Goal: Find specific page/section

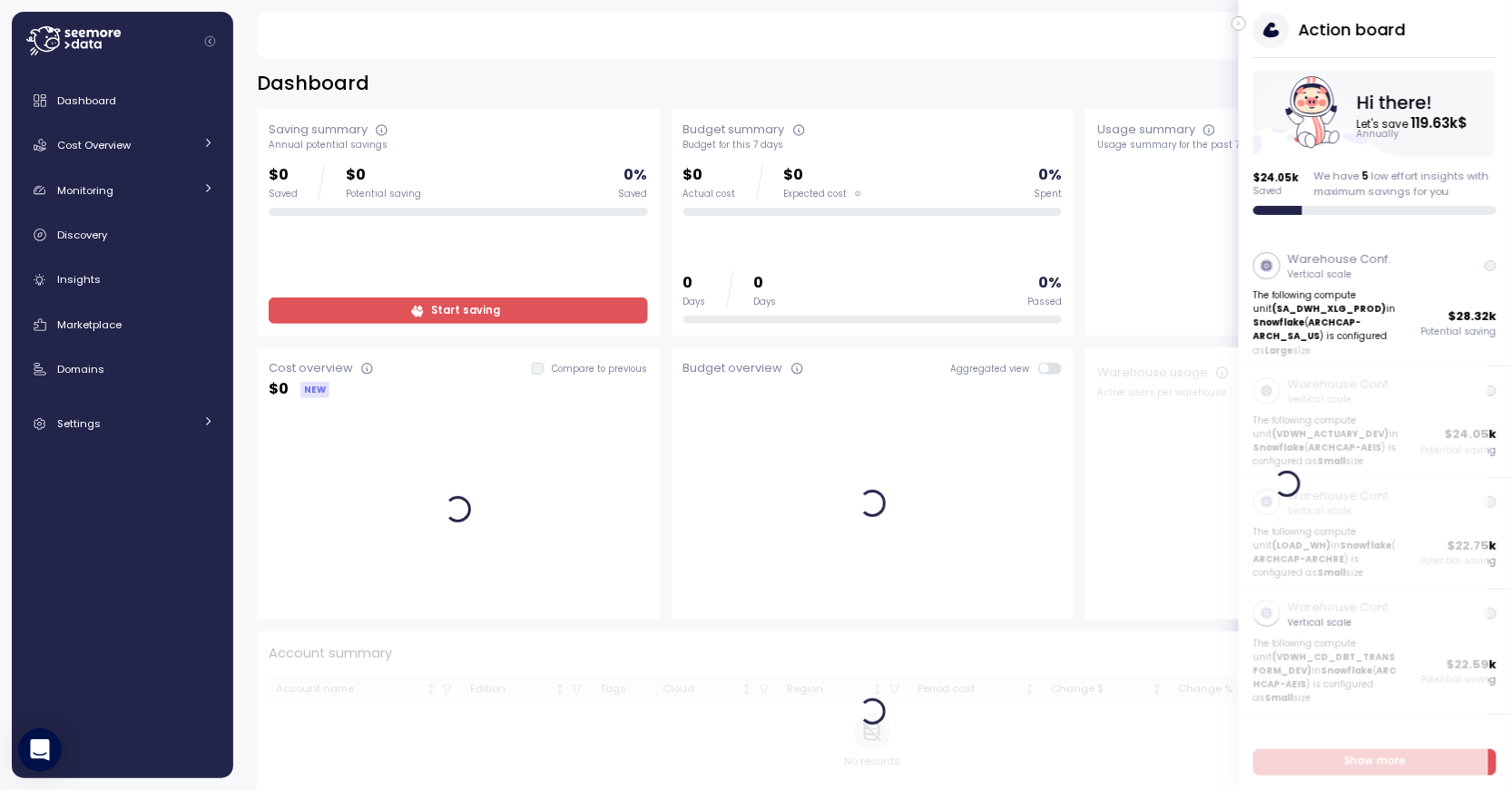
click at [1237, 24] on icon "button" at bounding box center [1239, 23] width 9 height 22
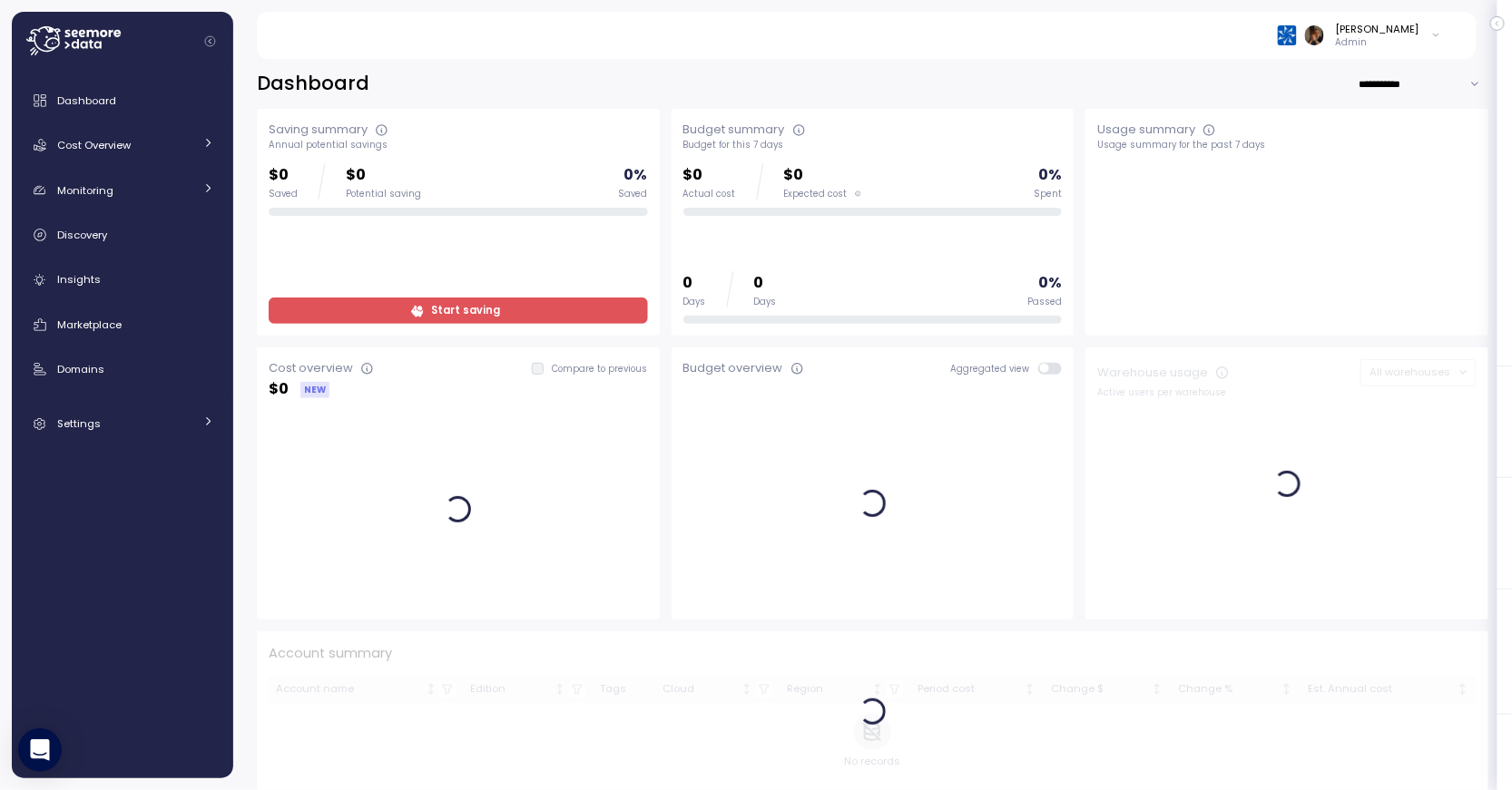
click at [1390, 30] on div "[PERSON_NAME]" at bounding box center [1377, 29] width 83 height 14
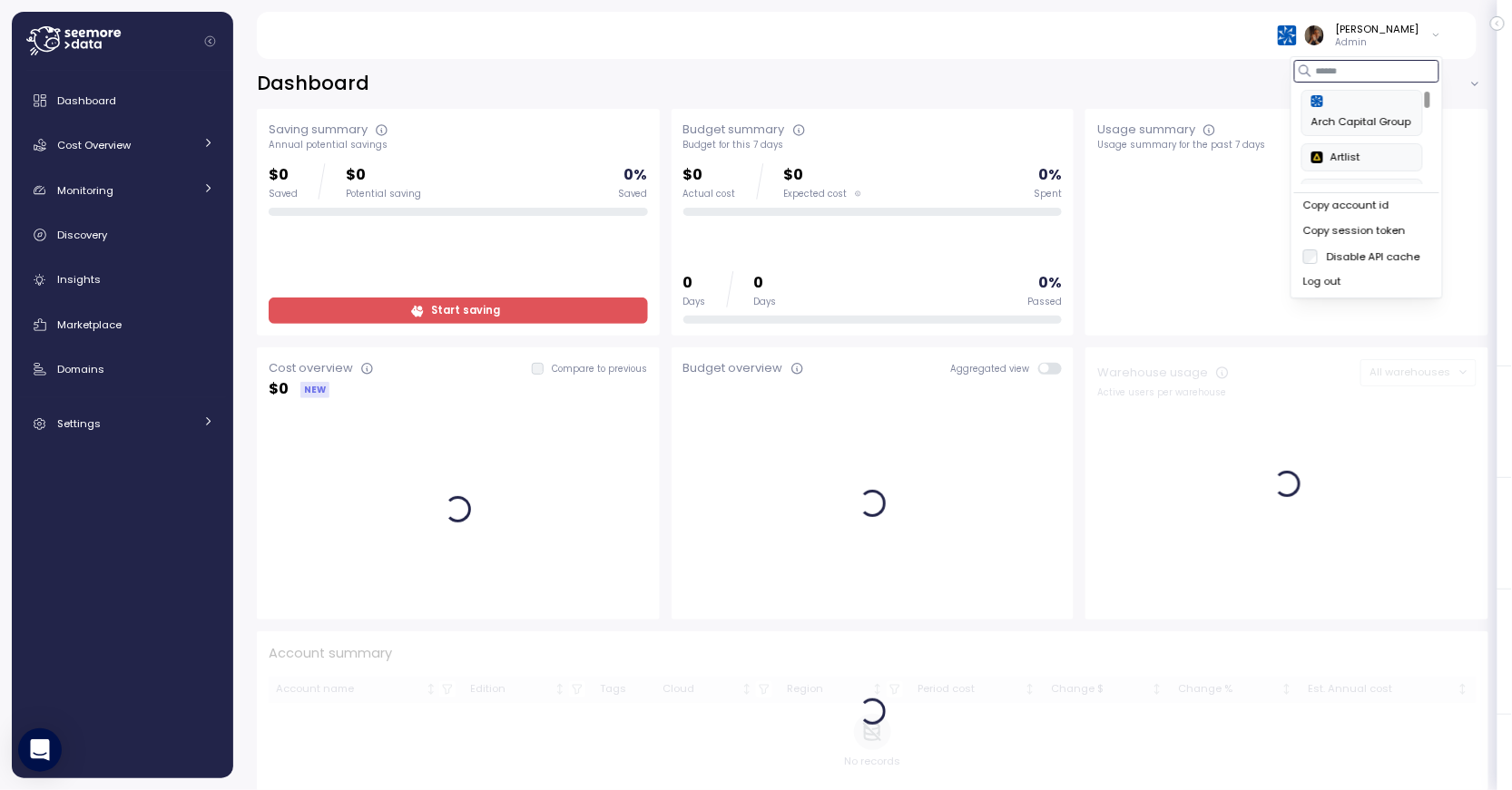
click at [1343, 74] on input at bounding box center [1367, 71] width 145 height 22
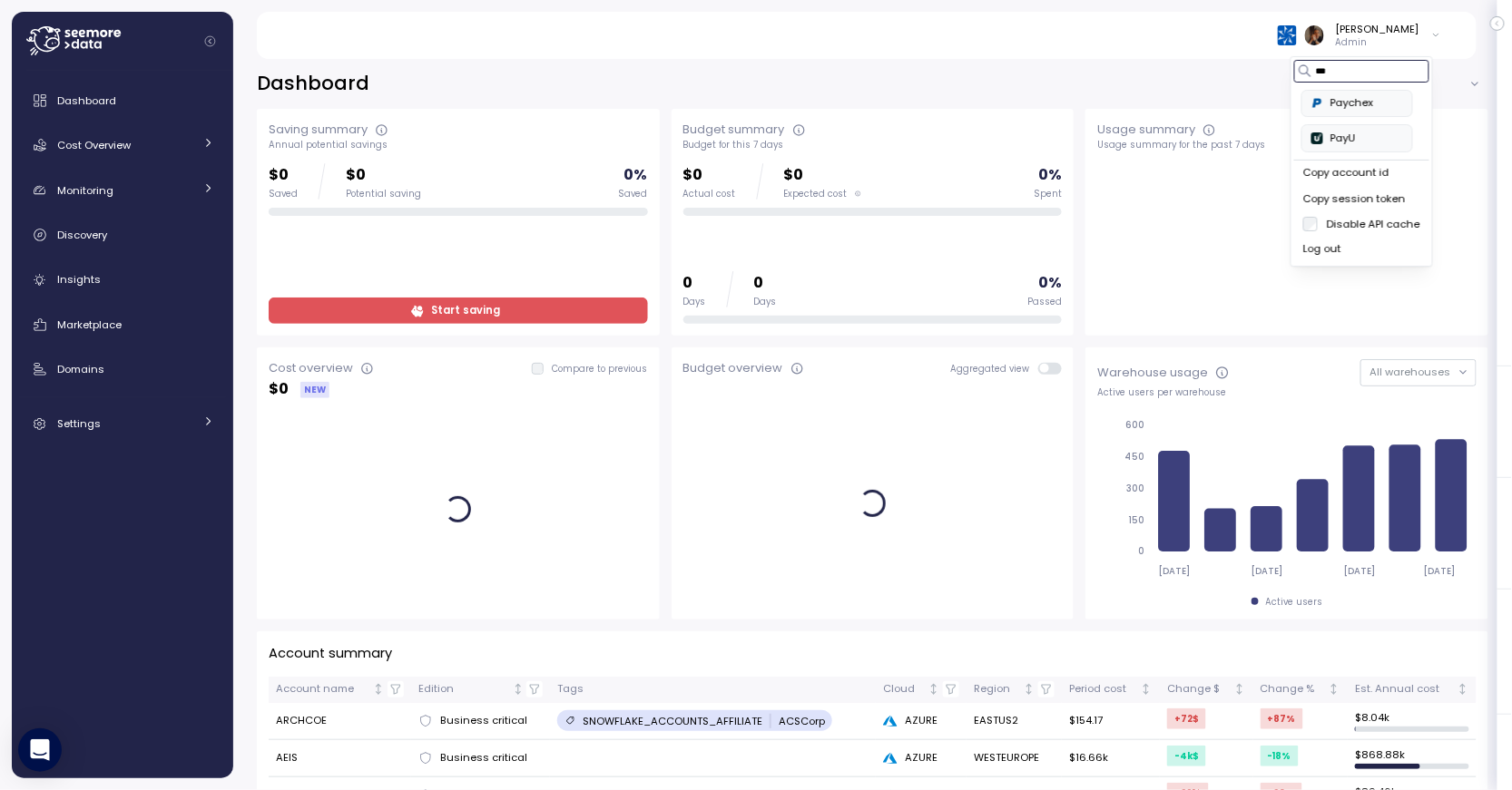
click at [1350, 100] on div "Paychex" at bounding box center [1357, 103] width 92 height 16
type input "***"
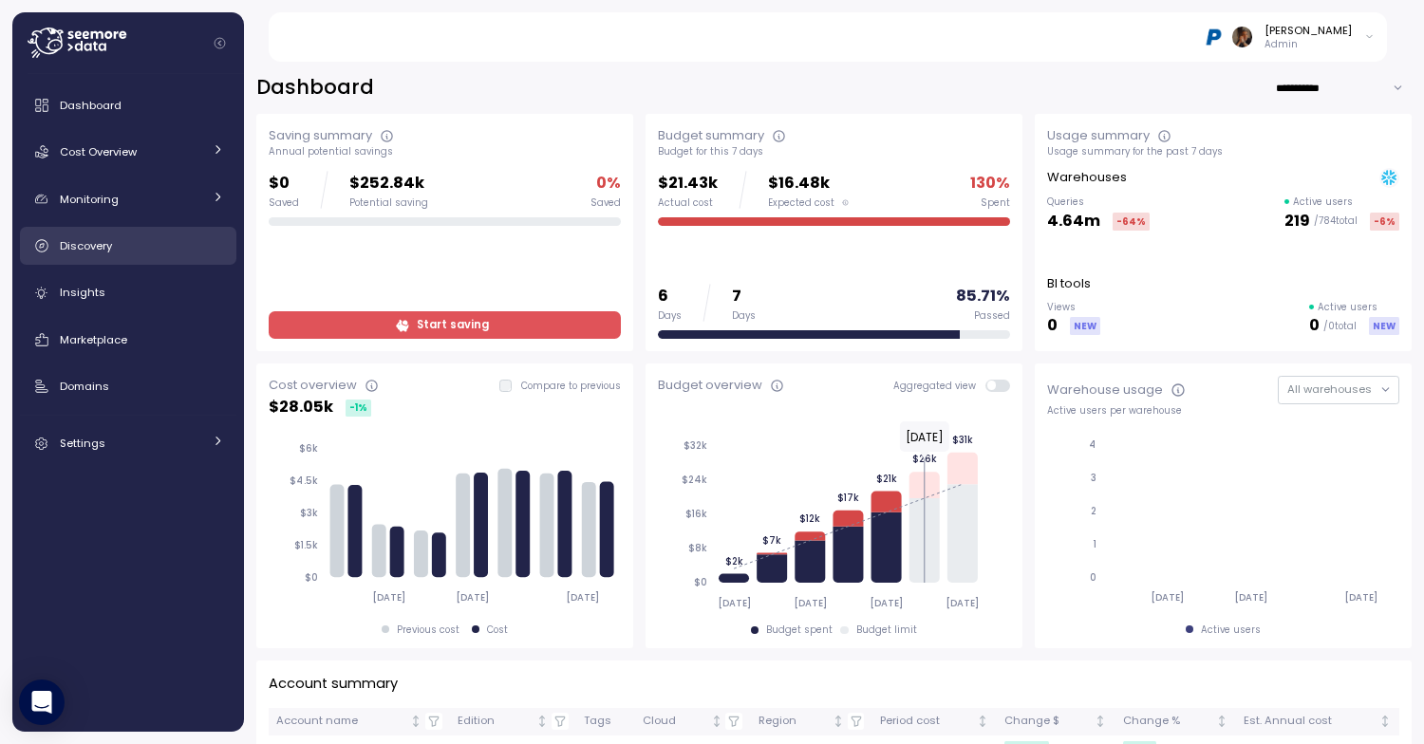
click at [148, 230] on link "Discovery" at bounding box center [128, 246] width 216 height 38
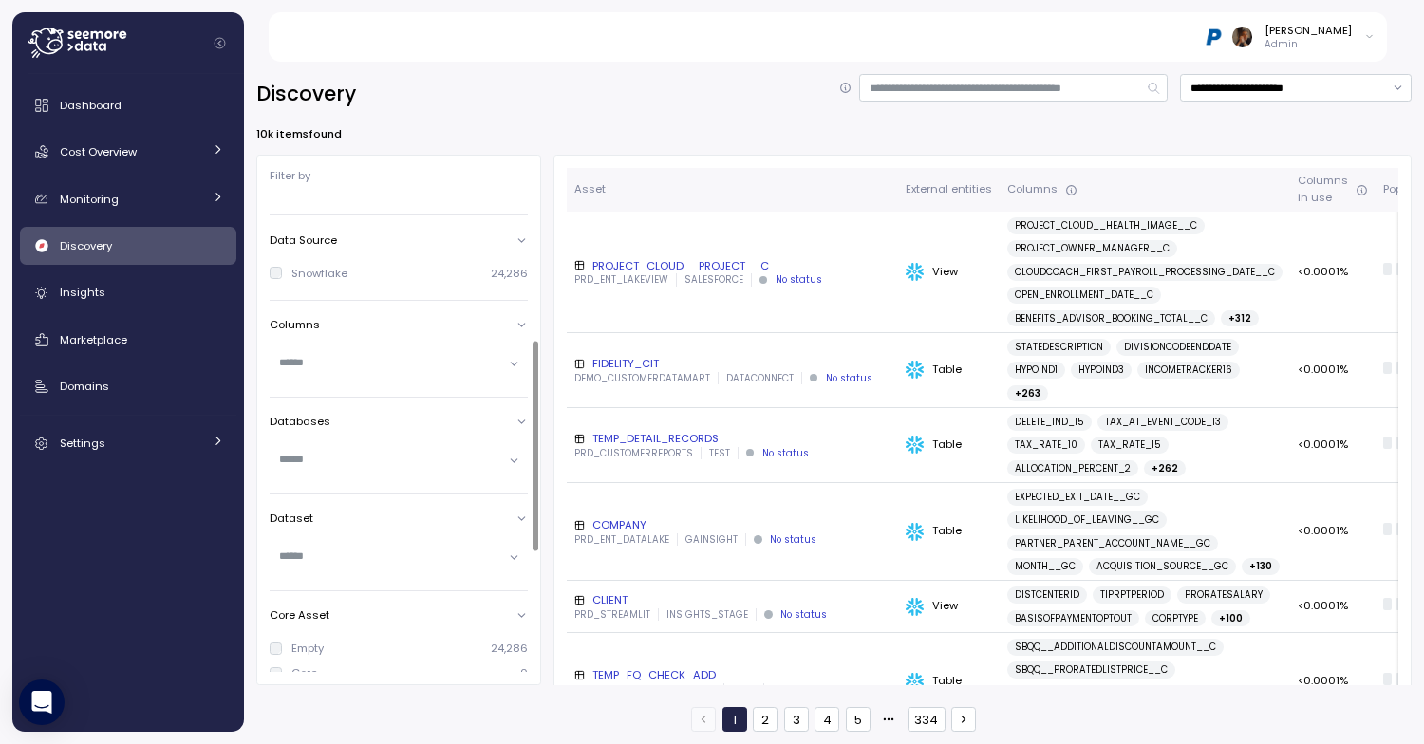
scroll to position [354, 0]
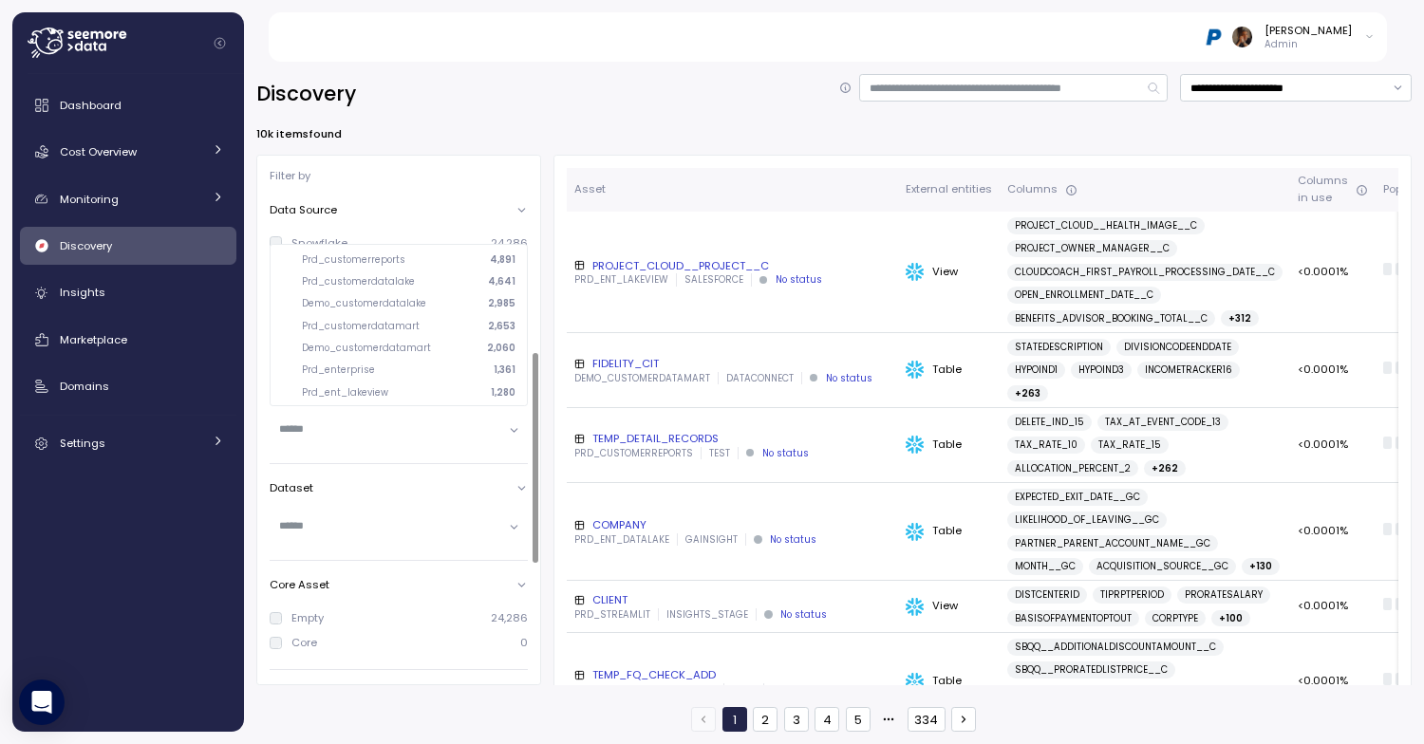
click at [358, 430] on input "text" at bounding box center [390, 429] width 223 height 17
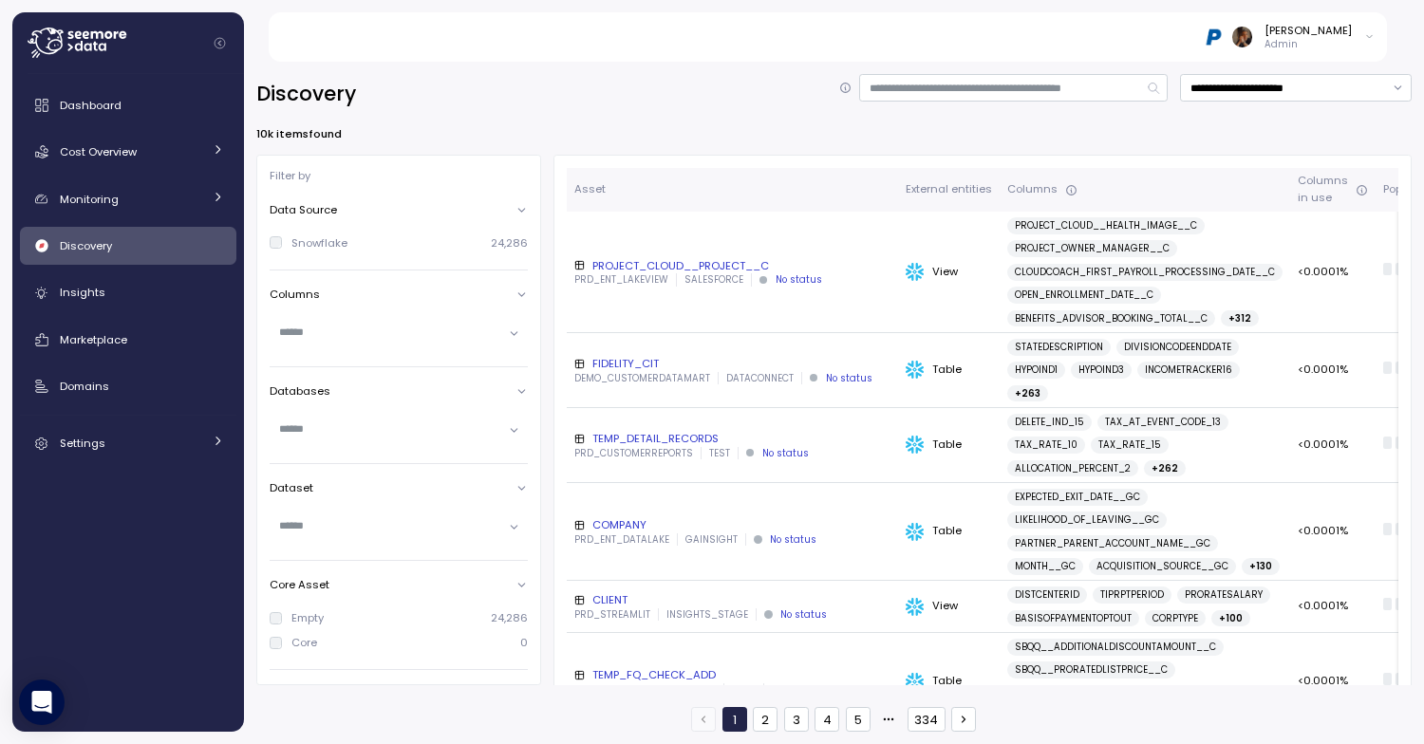
click at [559, 137] on div "10k items found" at bounding box center [834, 133] width 1156 height 15
